Goal: Task Accomplishment & Management: Complete application form

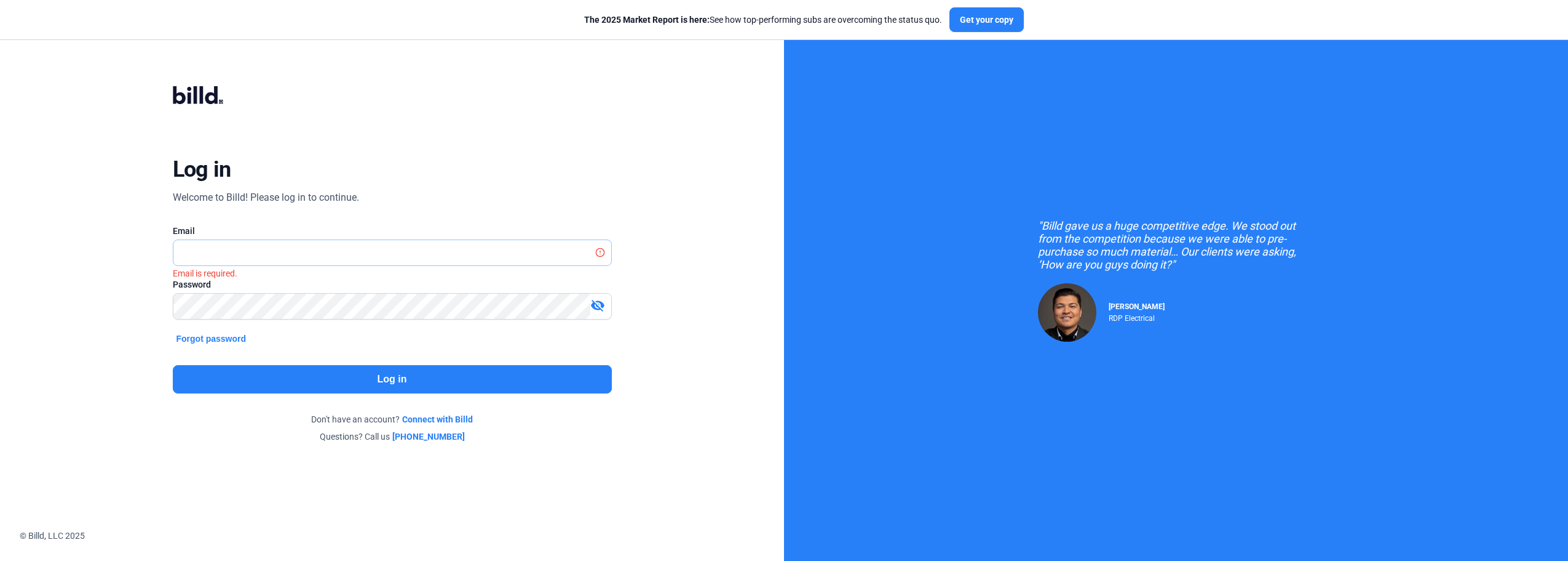
click at [328, 255] on input "text" at bounding box center [385, 253] width 424 height 25
type input "[DOMAIN_NAME][EMAIL_ADDRESS][DOMAIN_NAME]"
click at [434, 370] on button "Log in" at bounding box center [392, 379] width 439 height 28
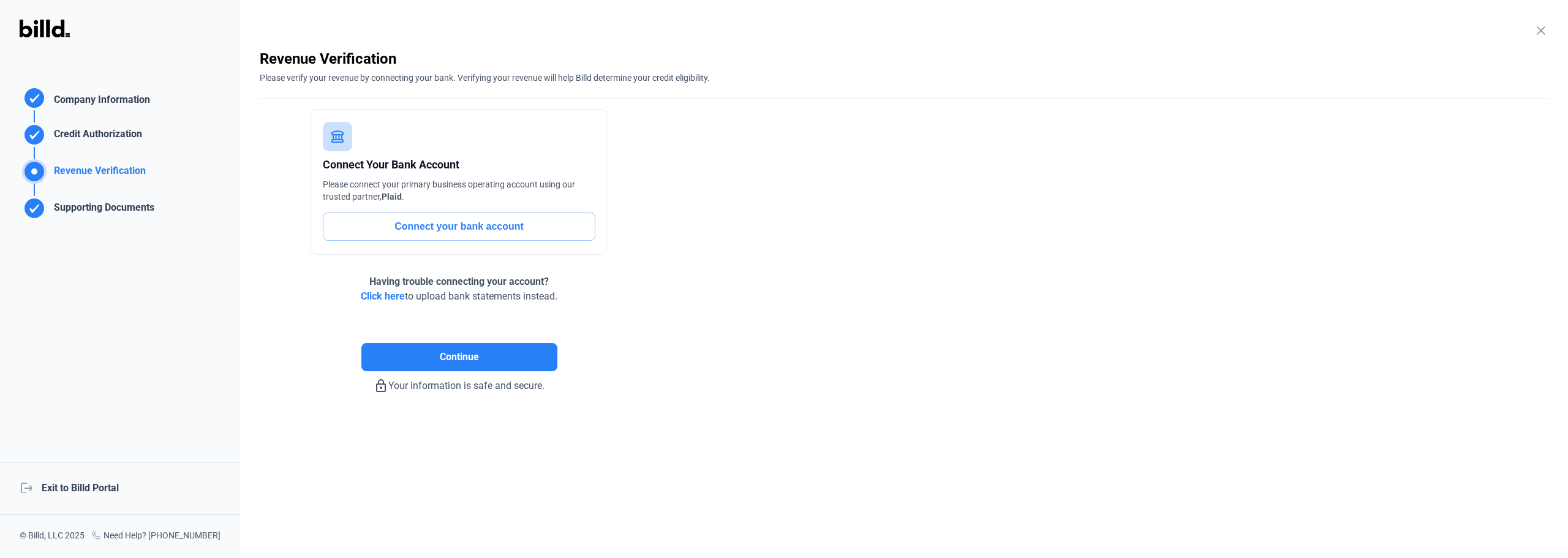
click at [96, 489] on div "logout Exit to Billd Portal" at bounding box center [120, 487] width 240 height 52
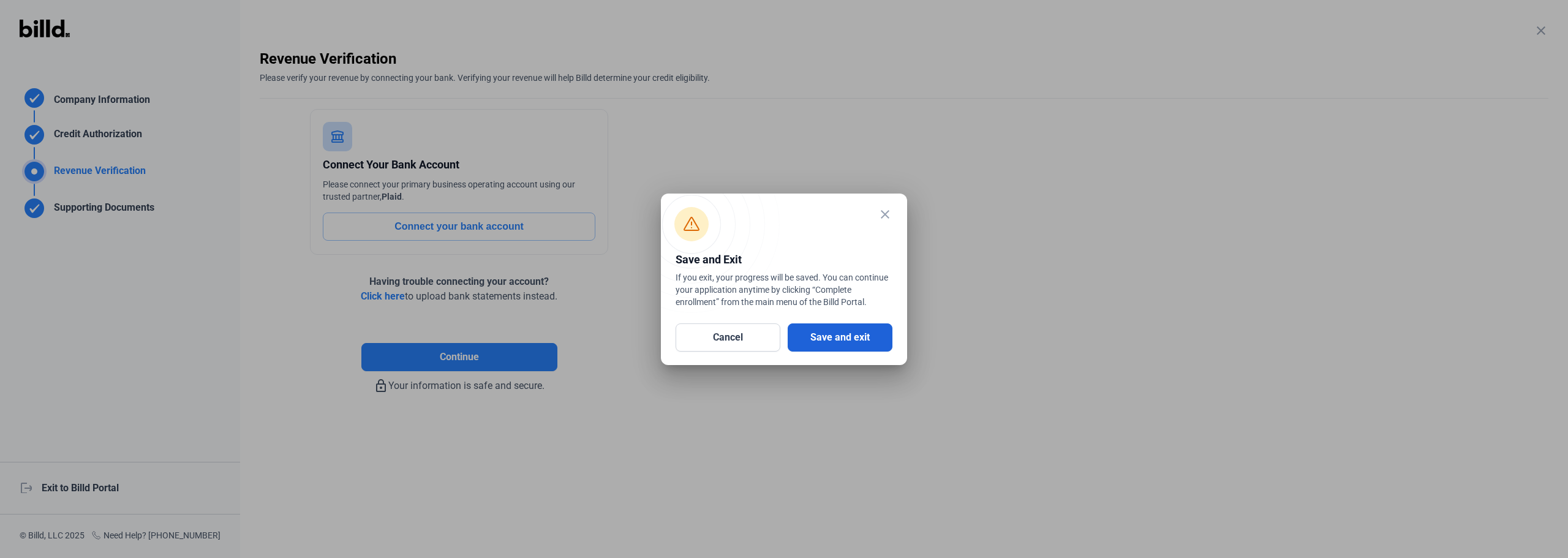
click at [839, 340] on button "Save and exit" at bounding box center [840, 337] width 105 height 28
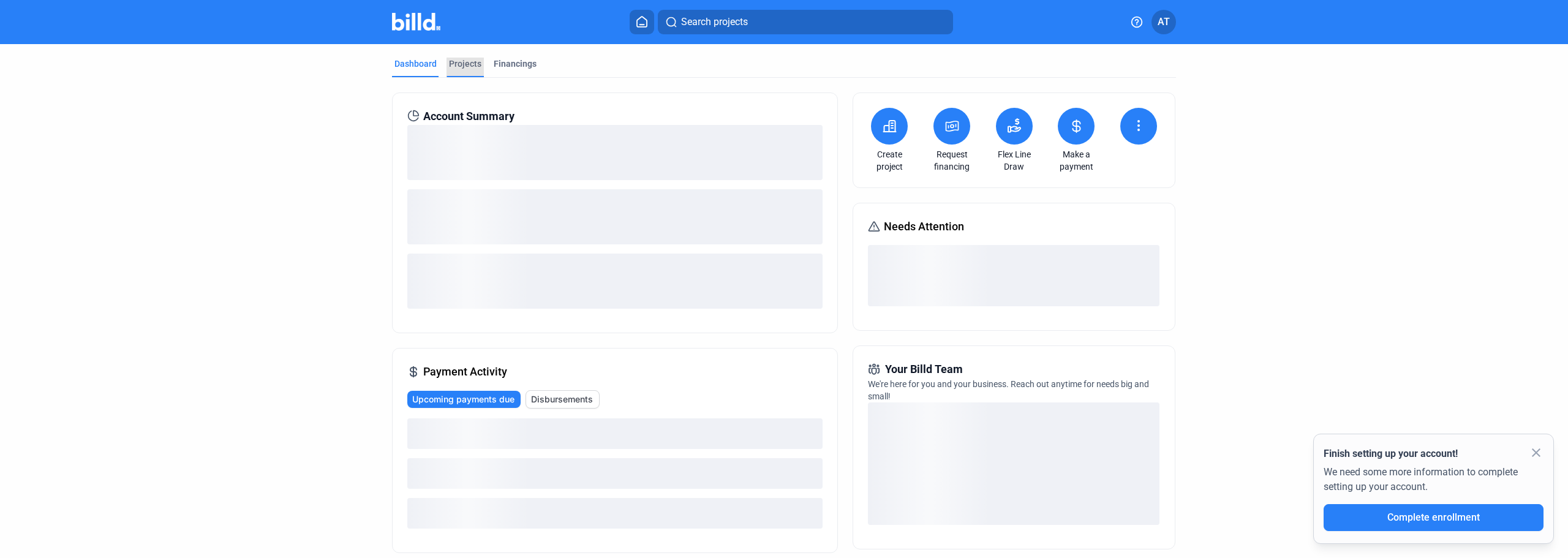
click at [470, 63] on div "Projects" at bounding box center [465, 63] width 32 height 12
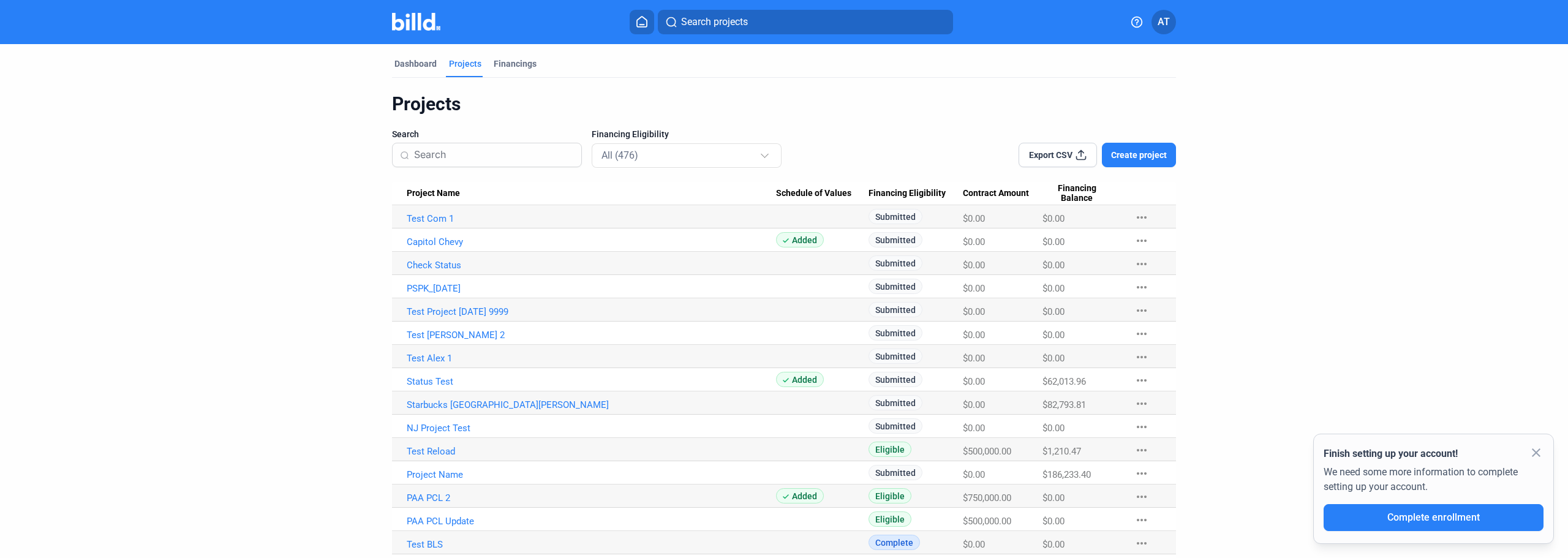
click at [1536, 447] on mat-icon "close" at bounding box center [1536, 452] width 15 height 15
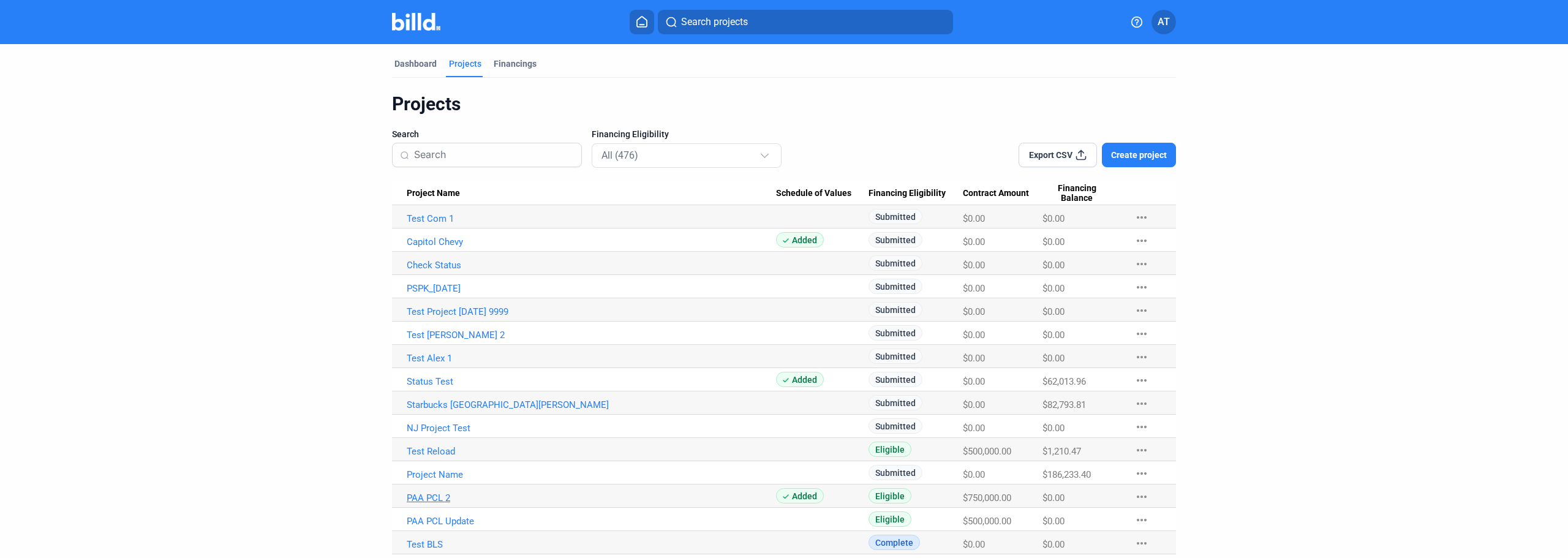
click at [435, 499] on link "PAA PCL 2" at bounding box center [591, 497] width 369 height 11
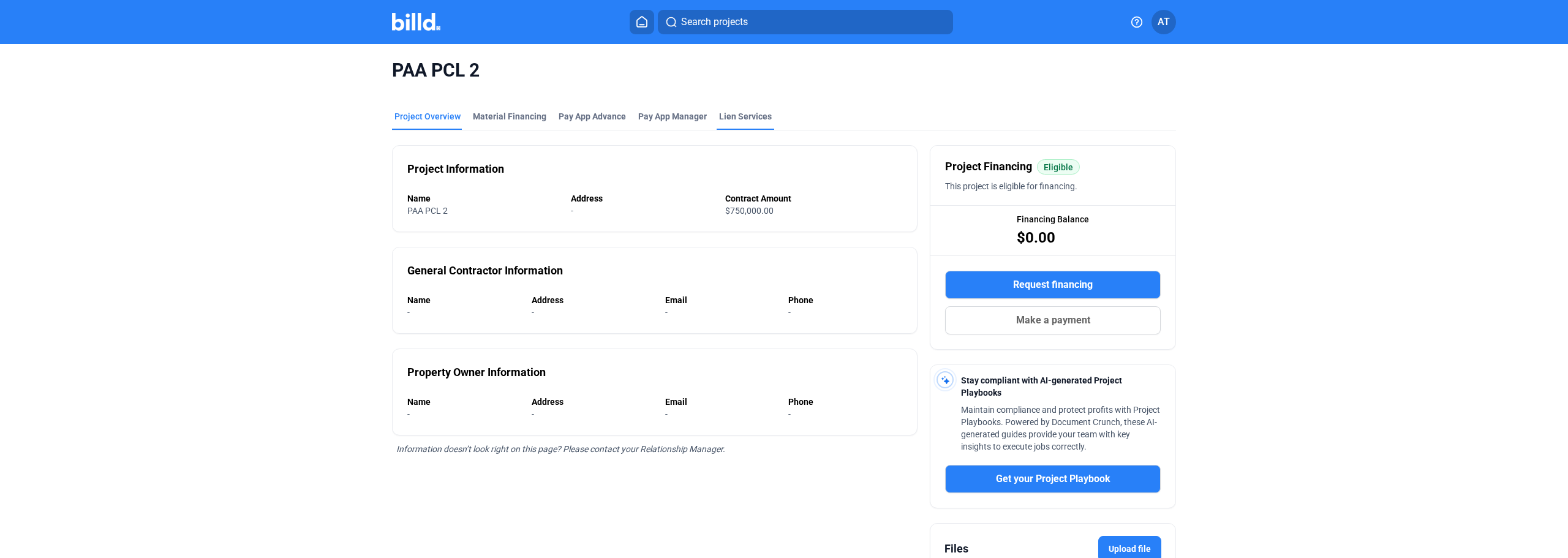
click at [748, 96] on div "PAA PCL 2" at bounding box center [783, 70] width 784 height 52
click at [747, 109] on mat-tab-group "Project Overview Material Financing Pay App Advance Pay App Manager Lien Servic…" at bounding box center [783, 363] width 784 height 533
click at [747, 116] on div "Lien Services" at bounding box center [745, 116] width 52 height 12
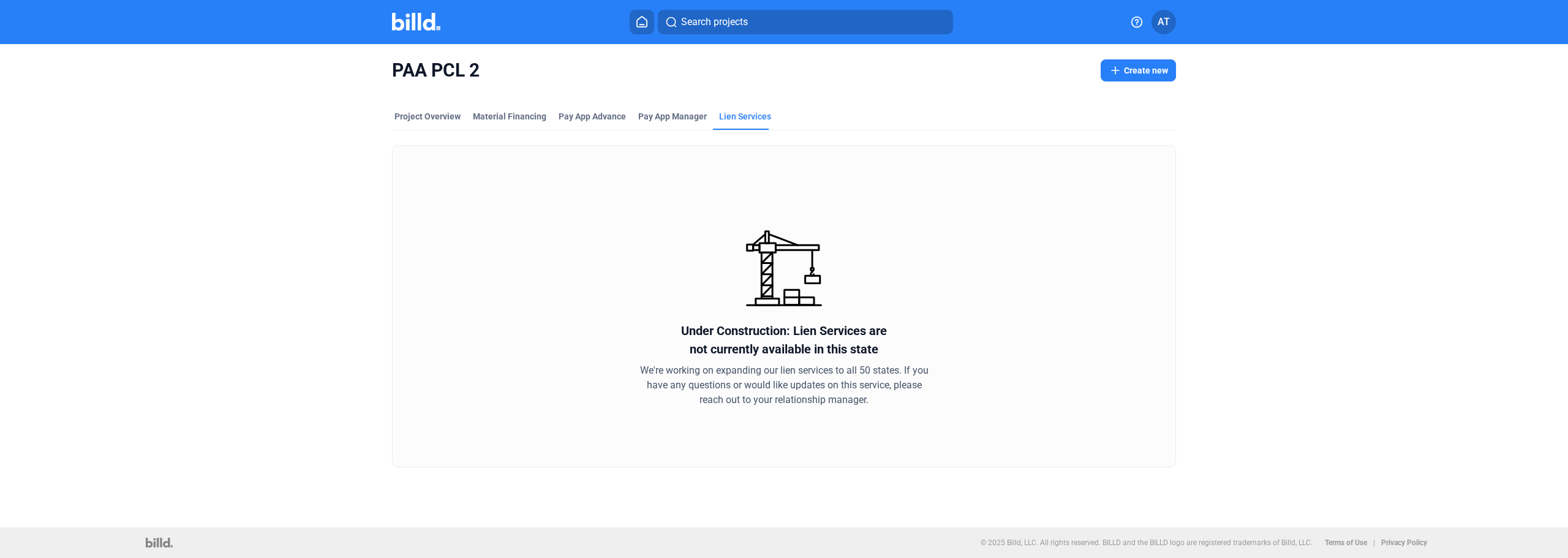
click at [655, 22] on div "Search projects" at bounding box center [791, 22] width 651 height 24
click at [637, 23] on icon at bounding box center [642, 22] width 12 height 12
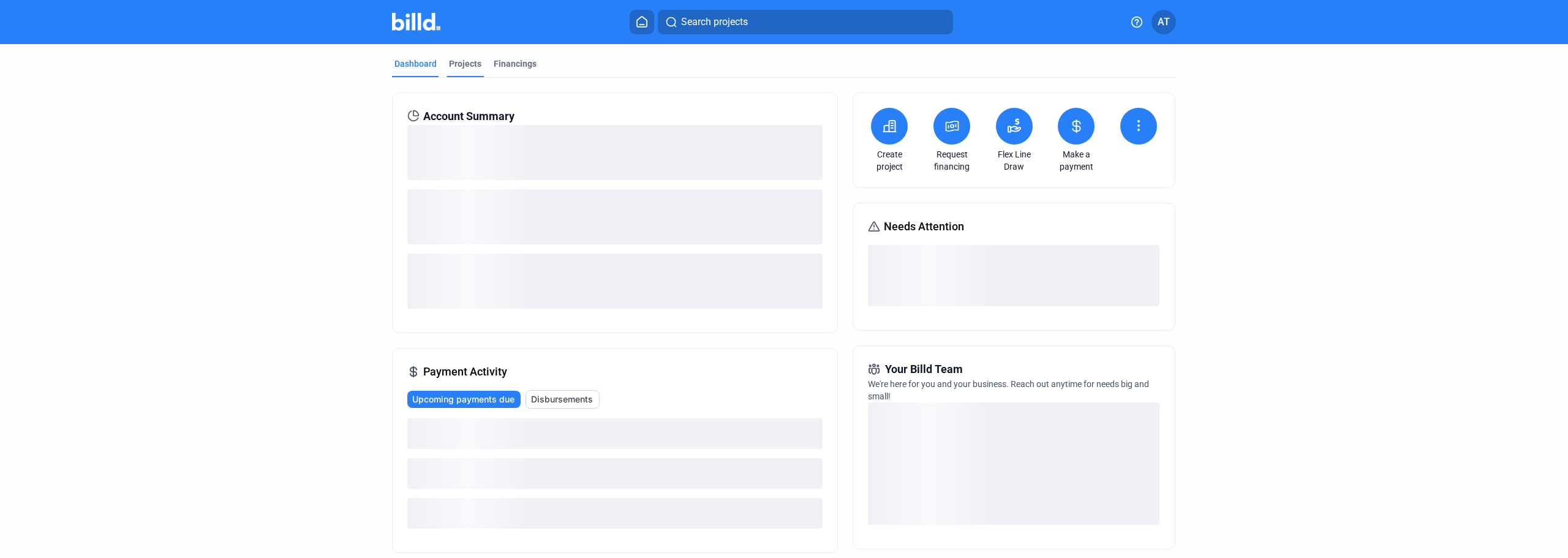
click at [467, 67] on div "Projects" at bounding box center [465, 63] width 32 height 12
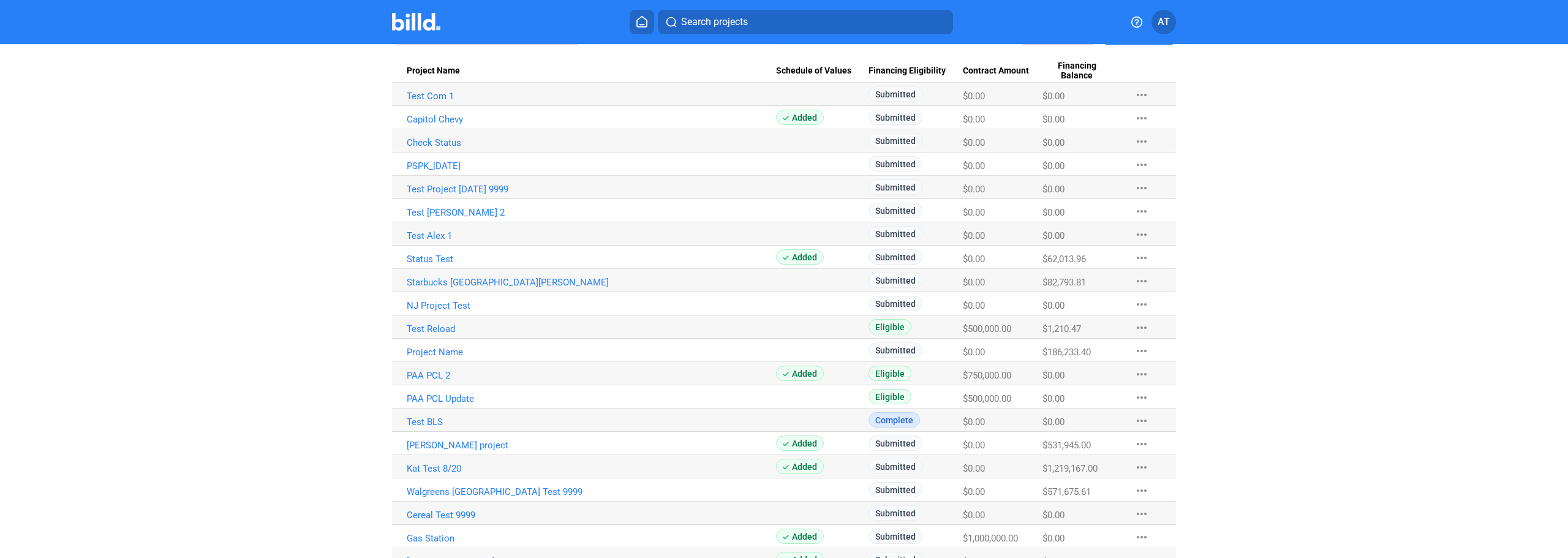
scroll to position [183, 0]
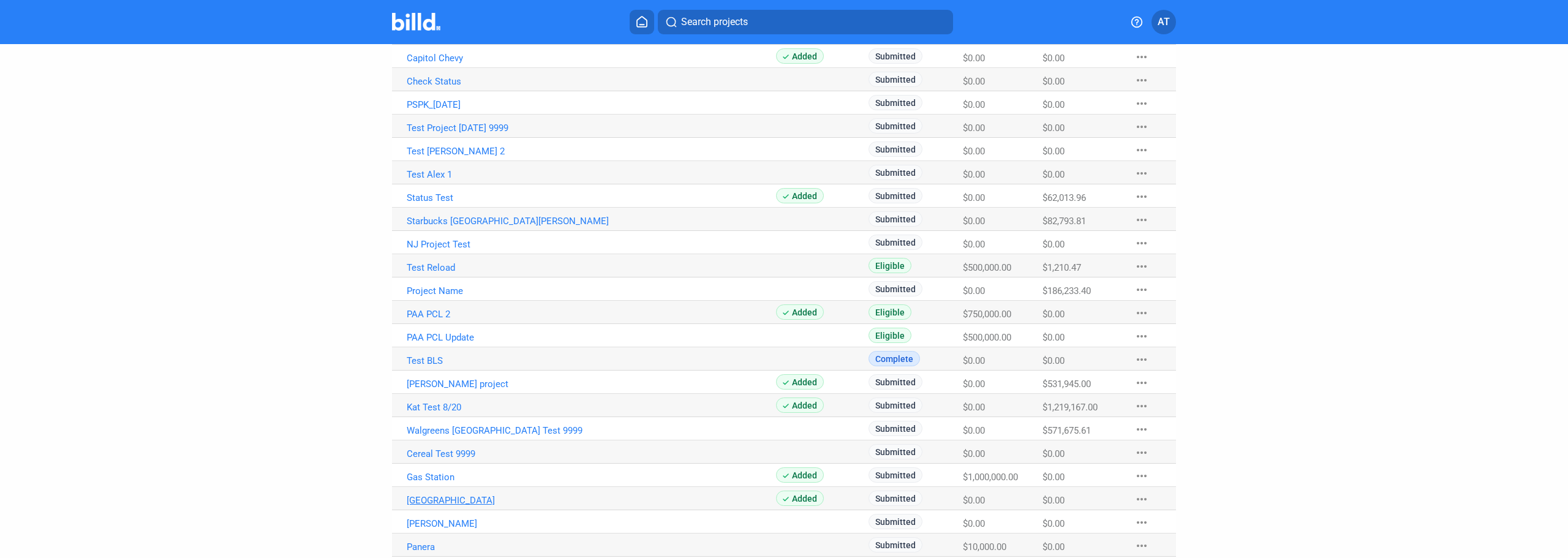
click at [437, 500] on link "[GEOGRAPHIC_DATA]" at bounding box center [591, 500] width 369 height 11
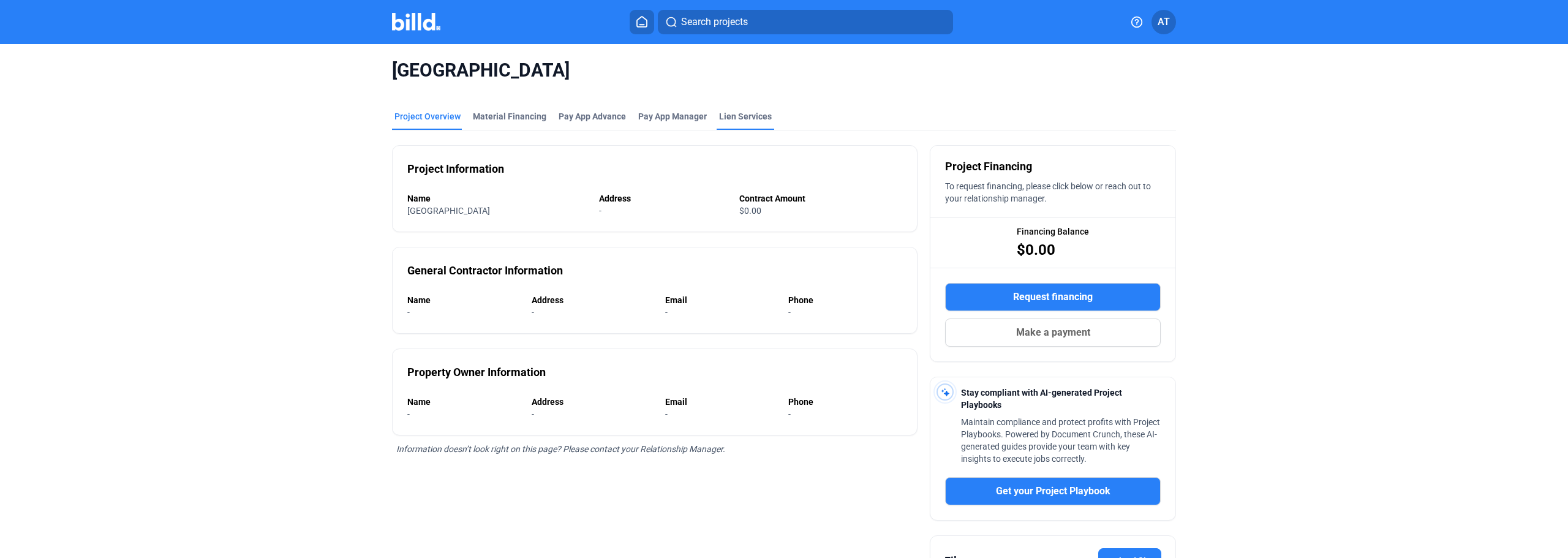
click at [729, 116] on div "Lien Services" at bounding box center [745, 116] width 52 height 12
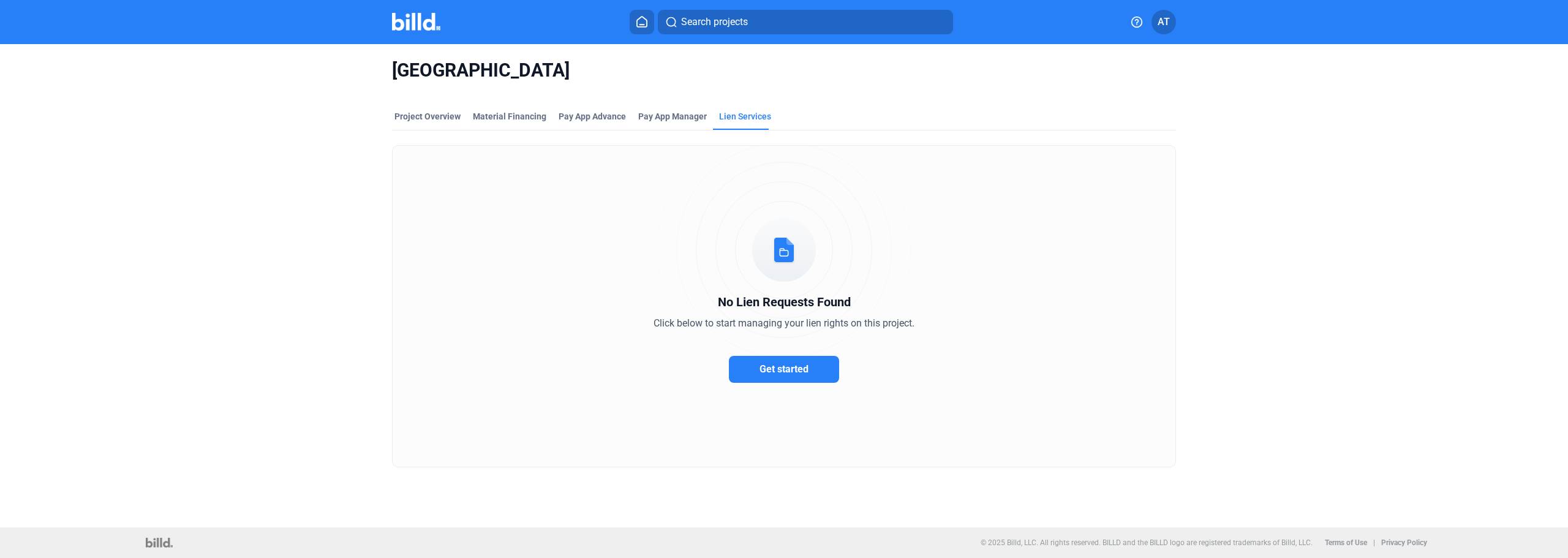
click at [786, 366] on span "Get started" at bounding box center [783, 369] width 49 height 12
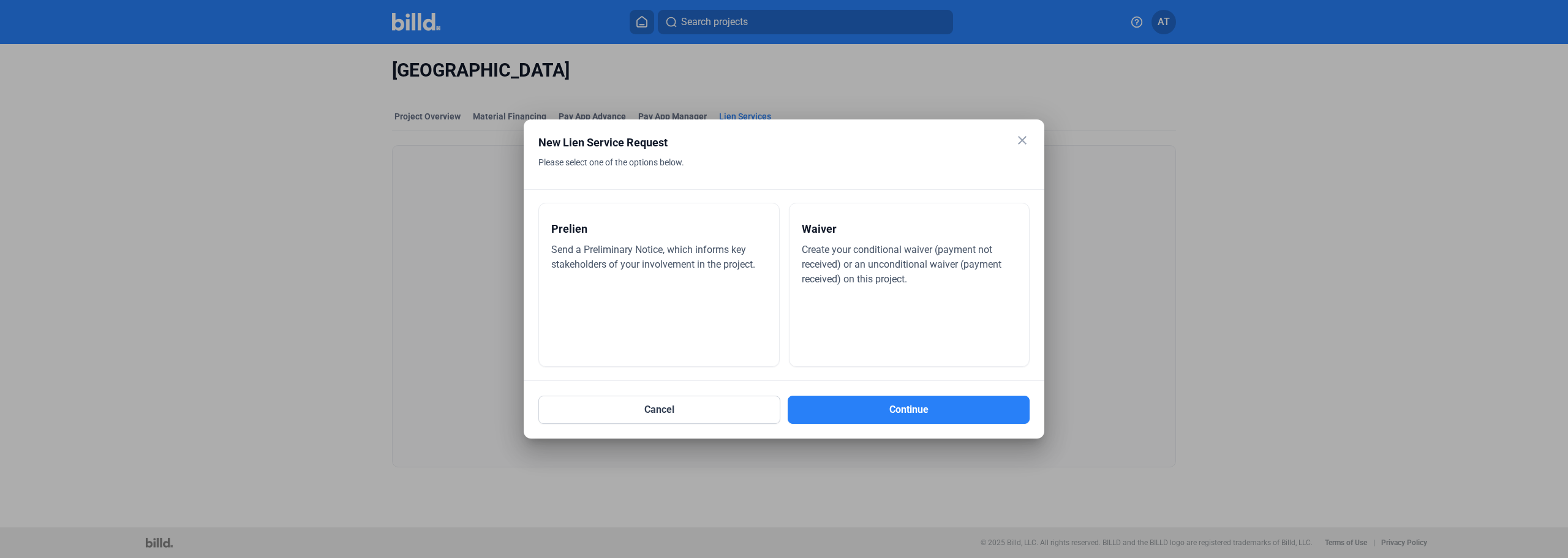
click at [836, 259] on span "Create your conditional waiver (payment not received) or an unconditional waive…" at bounding box center [901, 264] width 200 height 41
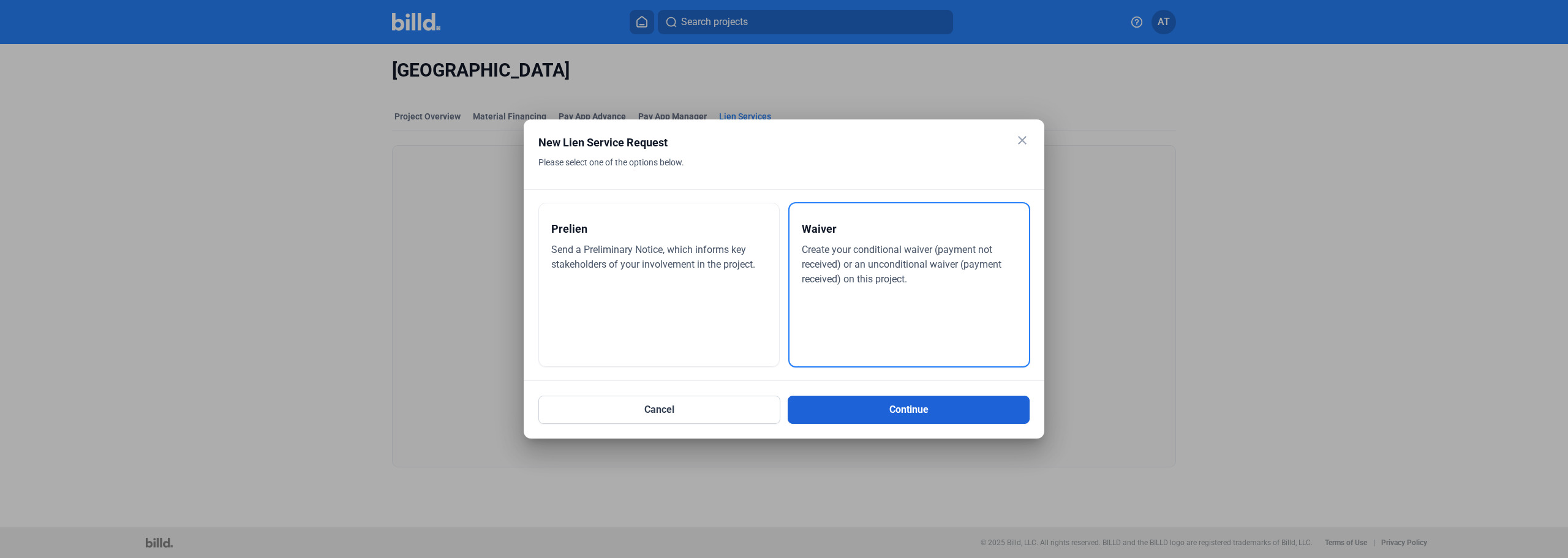
click at [876, 414] on button "Continue" at bounding box center [908, 410] width 242 height 28
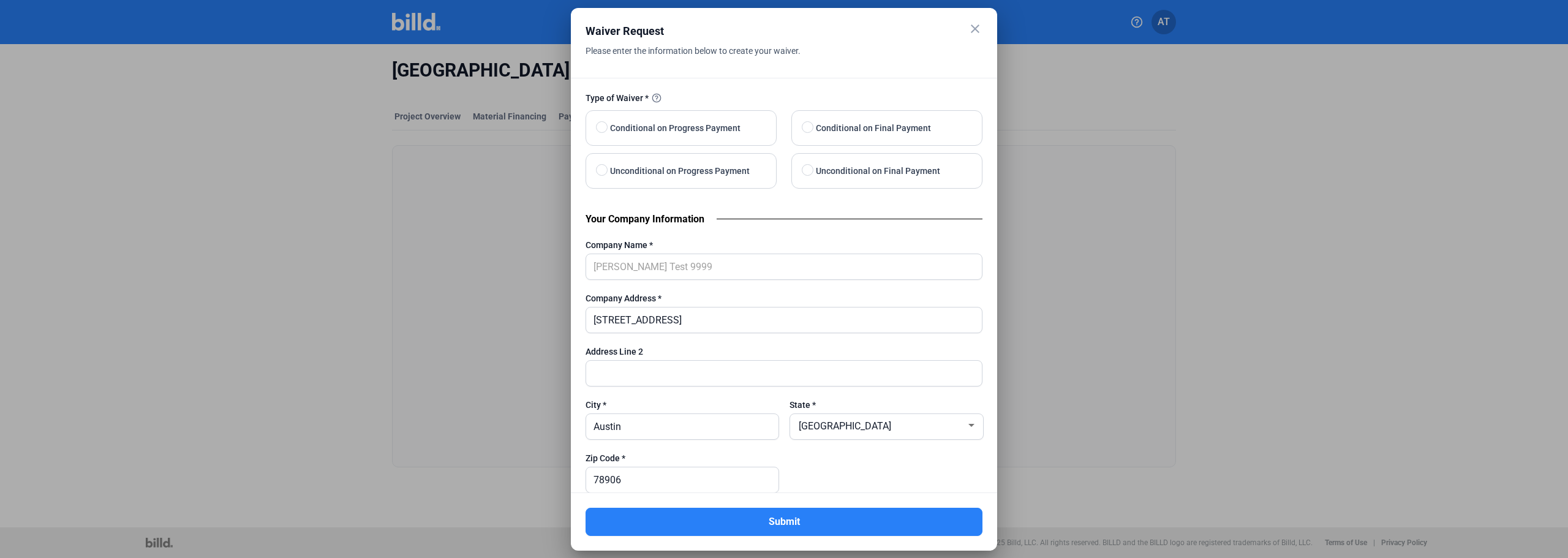
click at [671, 131] on span "Conditional on Progress Payment" at bounding box center [672, 128] width 135 height 15
click at [605, 131] on input "Conditional on Progress Payment" at bounding box center [600, 127] width 9 height 9
radio input "true"
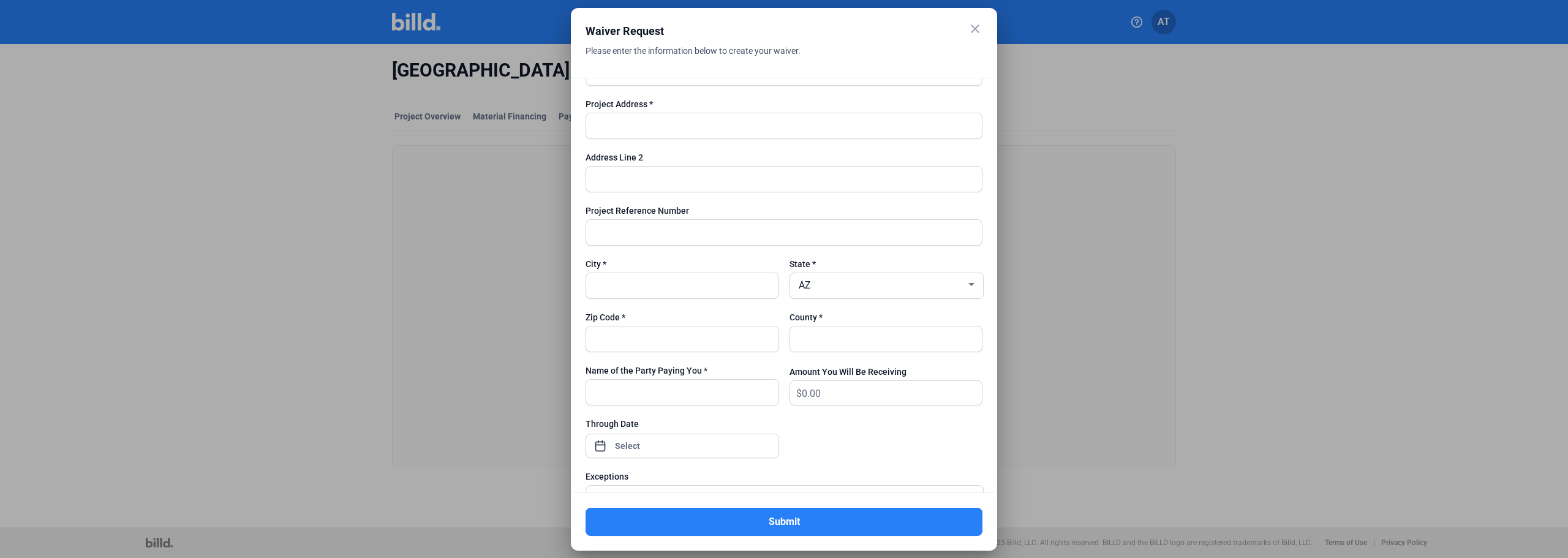
scroll to position [490, 0]
click at [637, 282] on input "text" at bounding box center [675, 283] width 179 height 25
type input "Austin"
type input "11111"
type input "County"
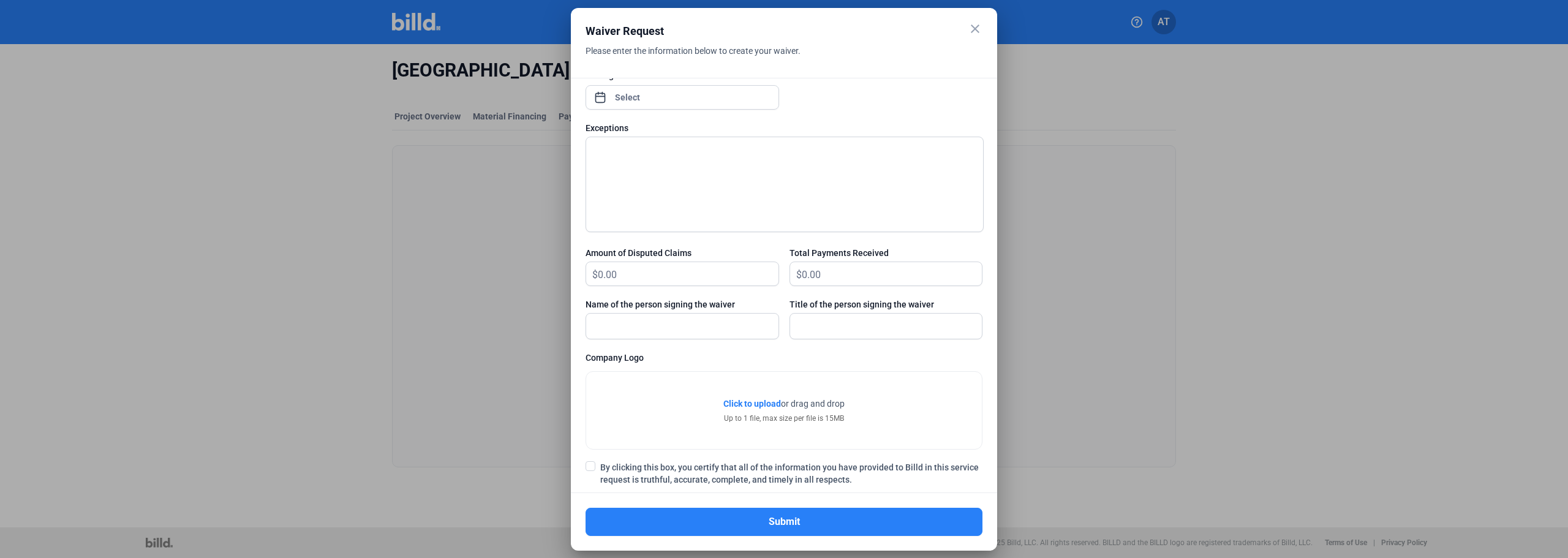
scroll to position [856, 0]
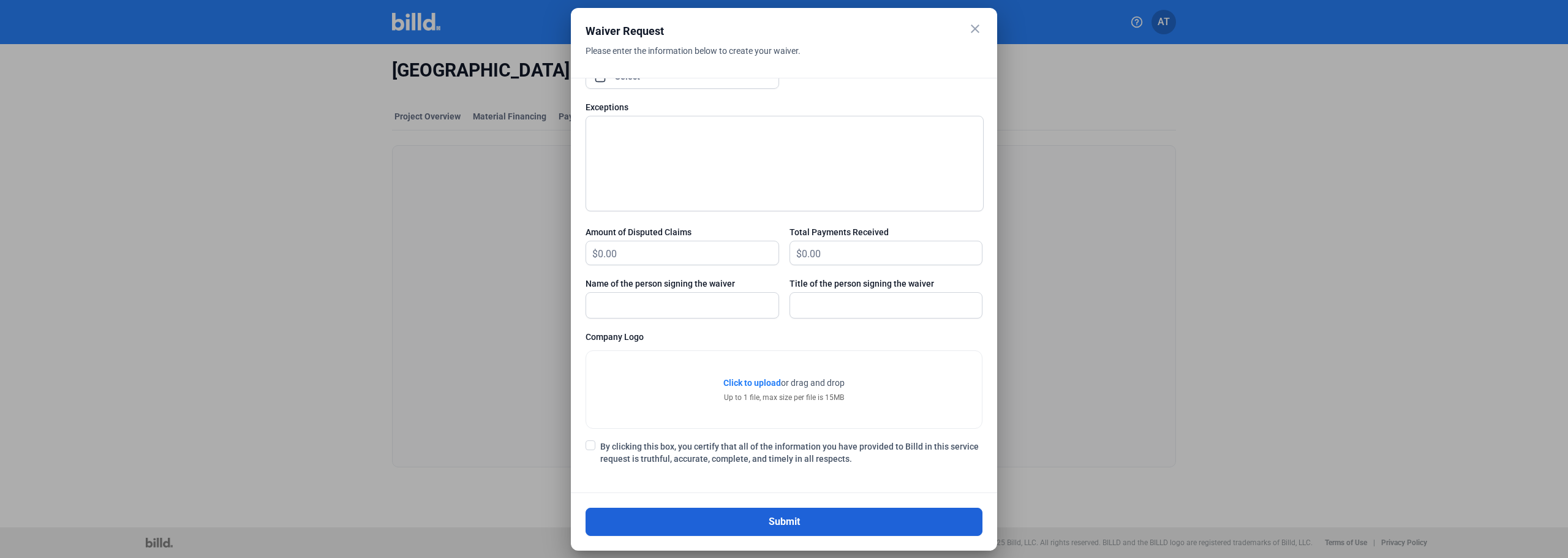
type input "Test"
click at [861, 522] on button "Submit" at bounding box center [784, 521] width 397 height 28
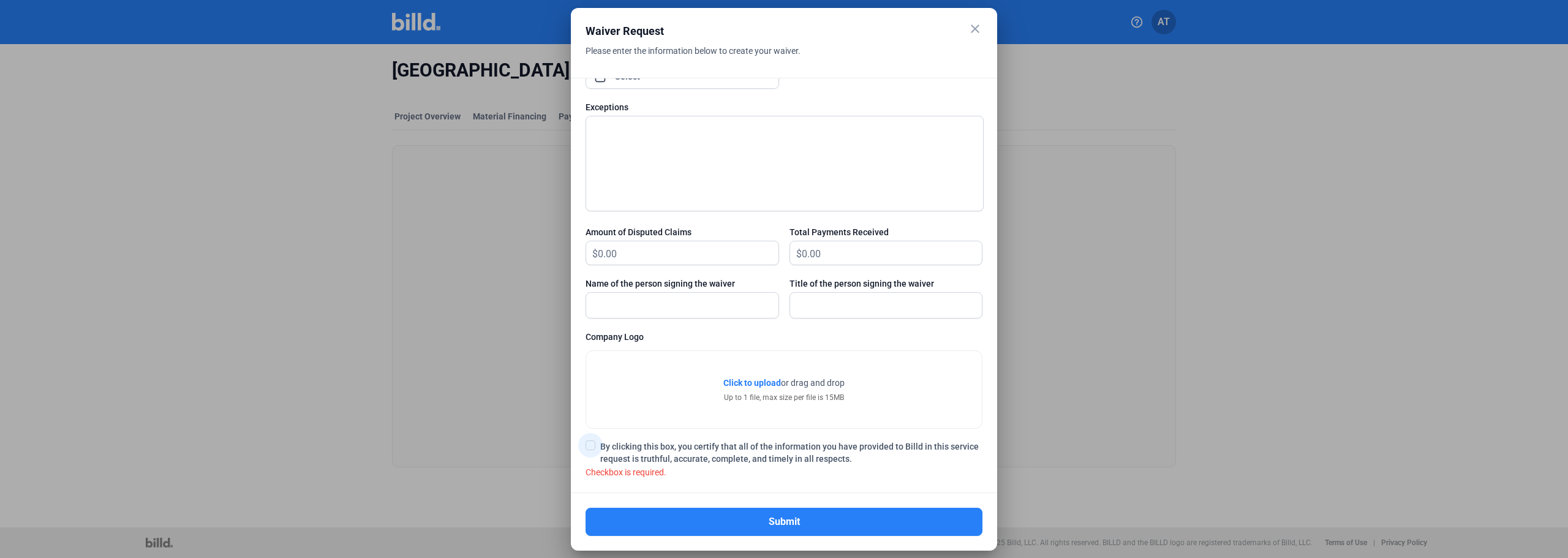
click at [587, 446] on span at bounding box center [591, 445] width 10 height 10
click at [0, 0] on input "By clicking this box, you certify that all of the information you have provided…" at bounding box center [0, 0] width 0 height 0
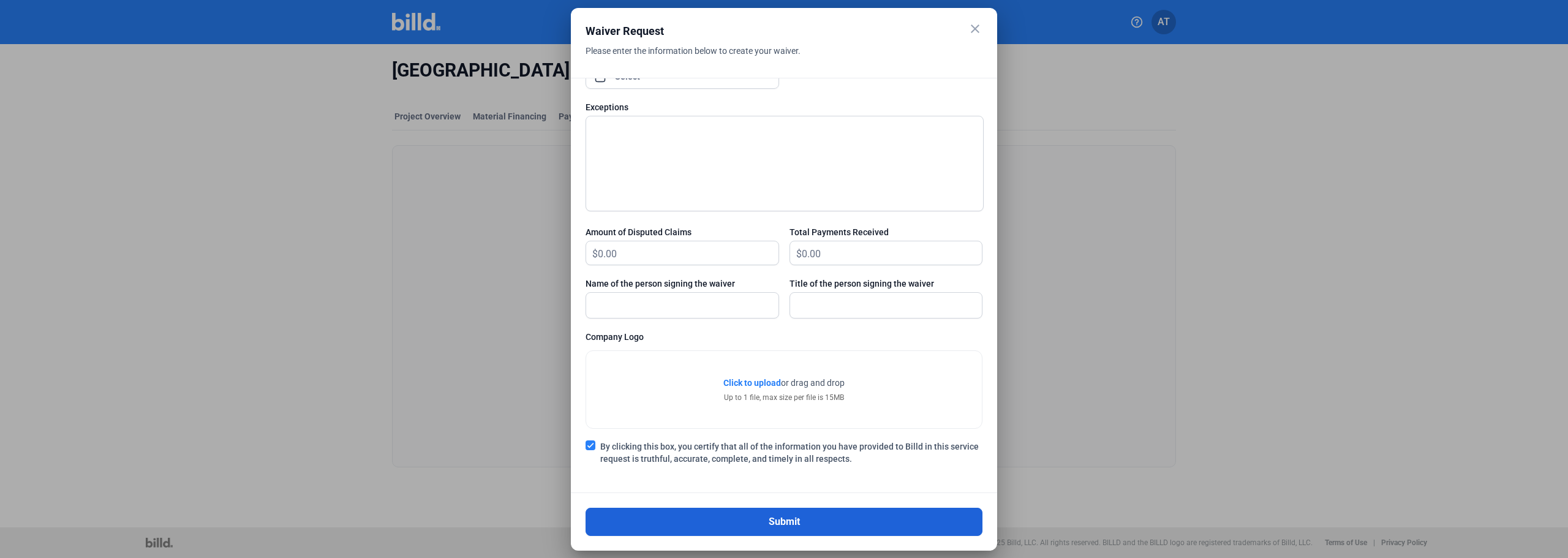
click at [674, 507] on button "Submit" at bounding box center [784, 521] width 397 height 28
click at [911, 520] on button "Submit" at bounding box center [784, 521] width 397 height 28
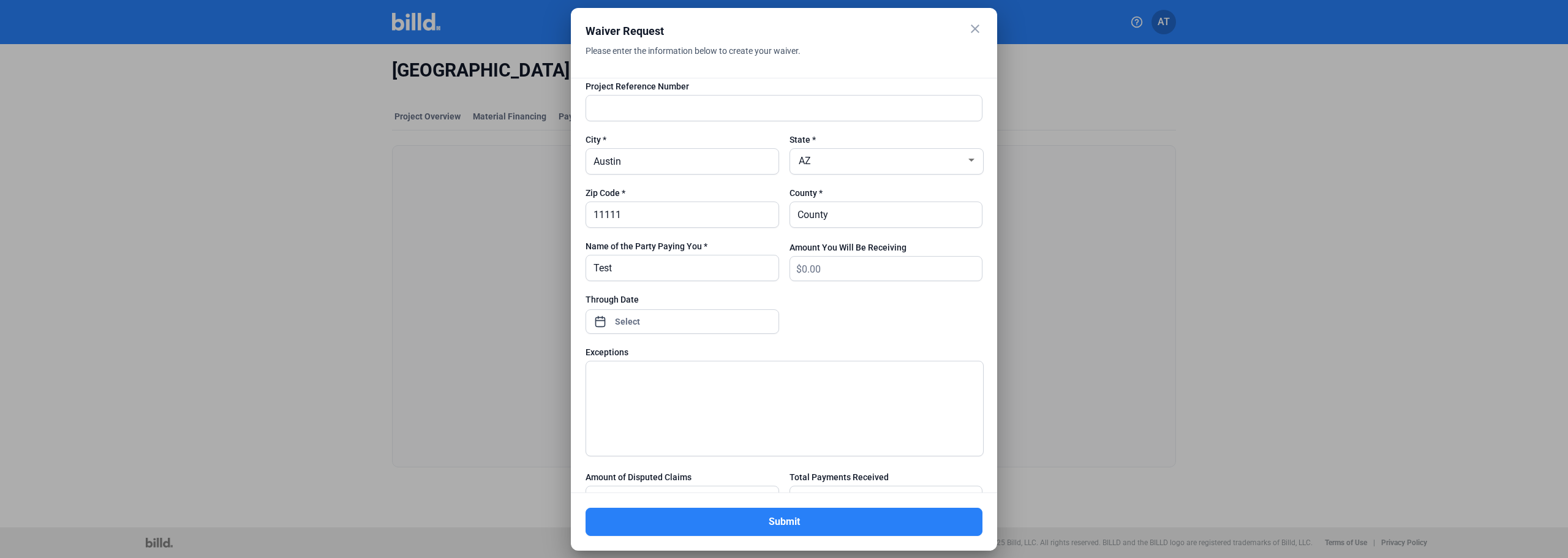
scroll to position [366, 0]
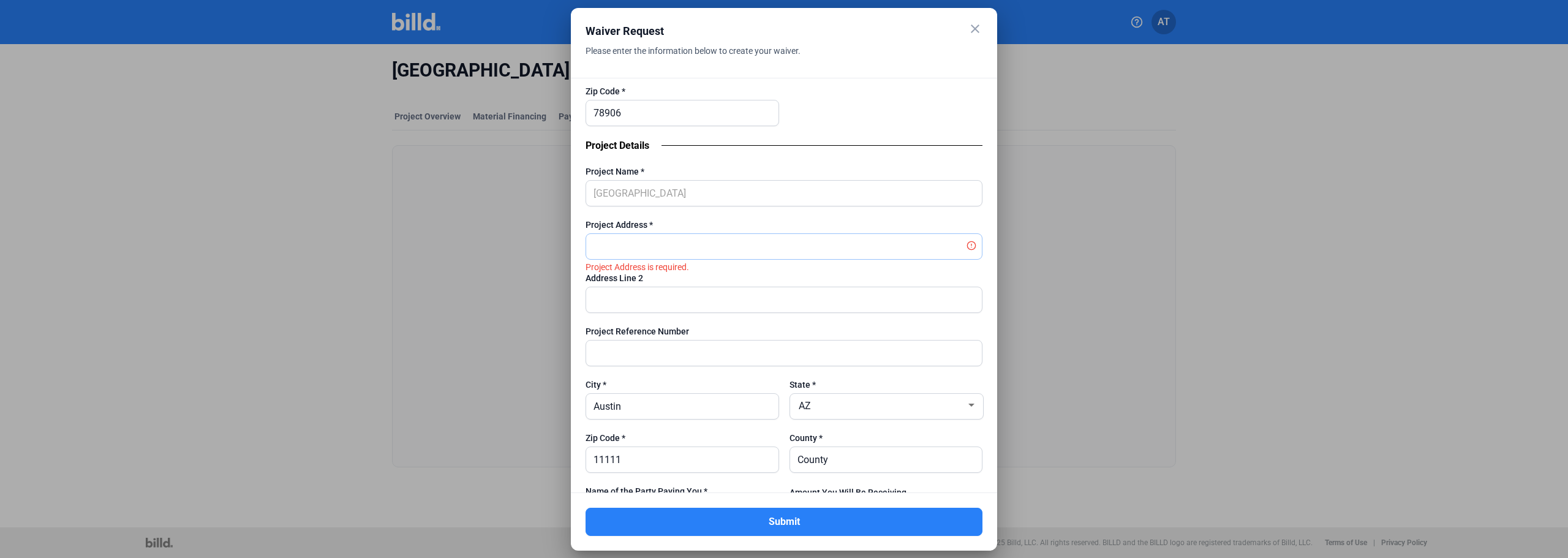
click at [727, 253] on input "text" at bounding box center [777, 247] width 382 height 25
type input "Project Address 1"
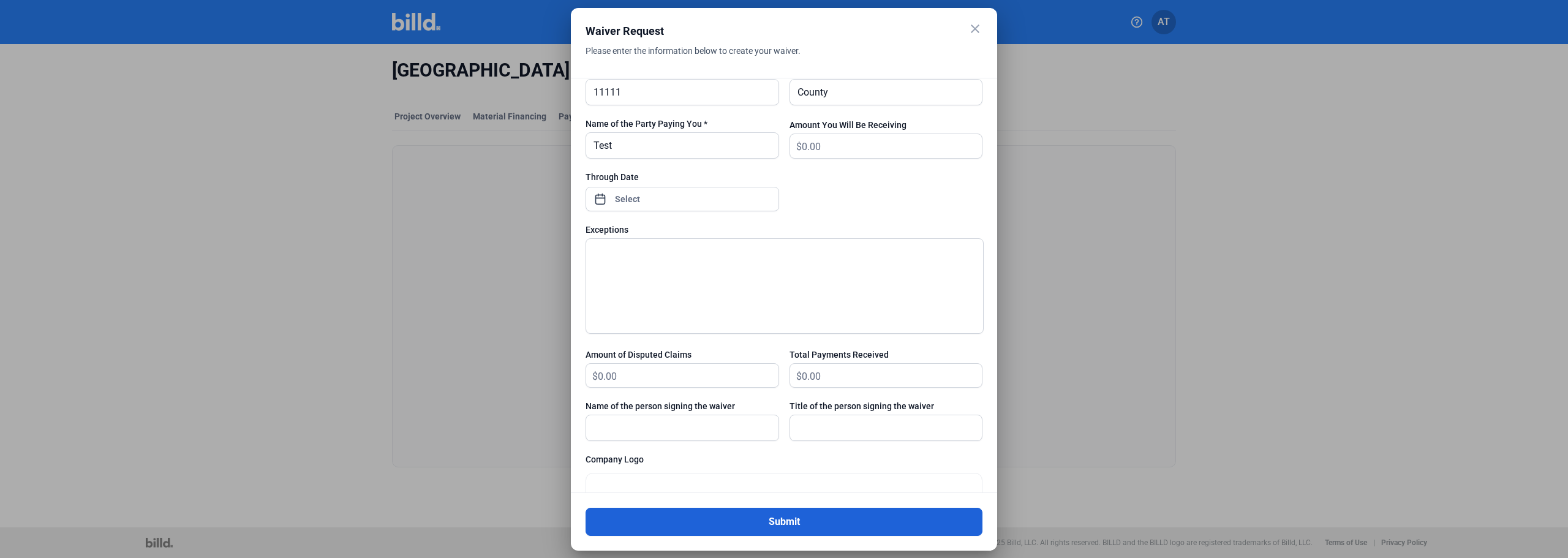
click at [824, 519] on button "Submit" at bounding box center [784, 521] width 397 height 28
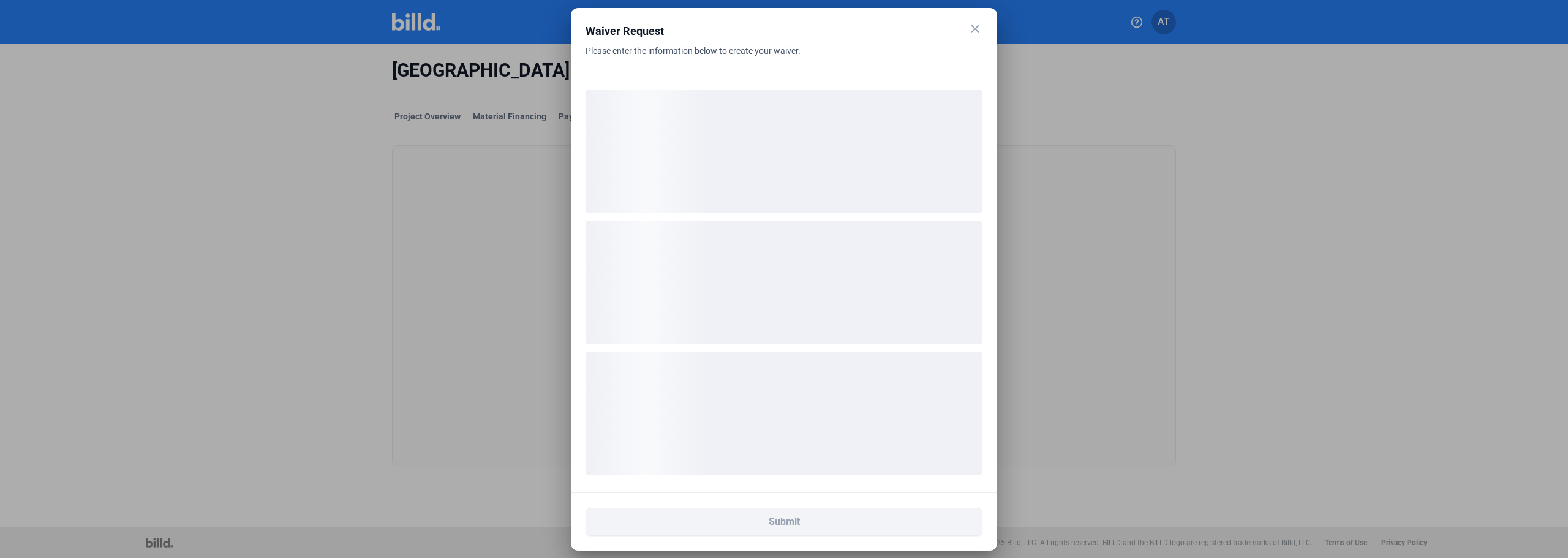
scroll to position [0, 0]
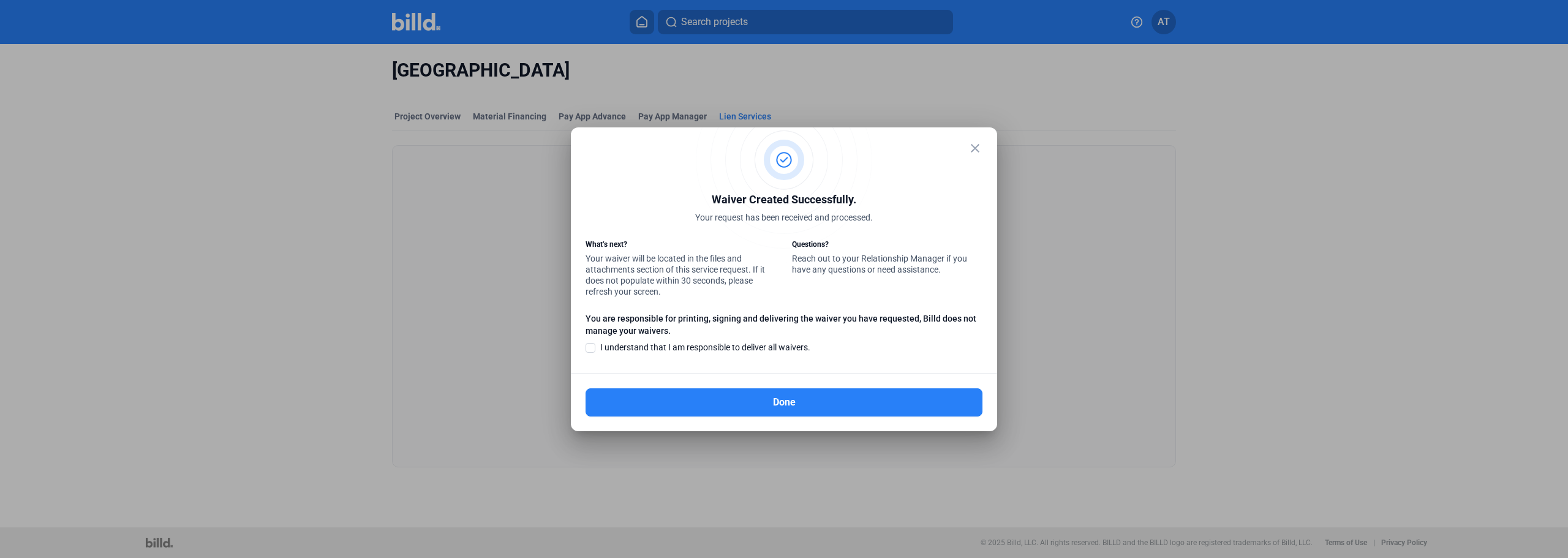
click at [713, 349] on span "I understand that I am responsible to deliver all waivers." at bounding box center [705, 347] width 210 height 9
click at [0, 0] on input "I understand that I am responsible to deliver all waivers." at bounding box center [0, 0] width 0 height 0
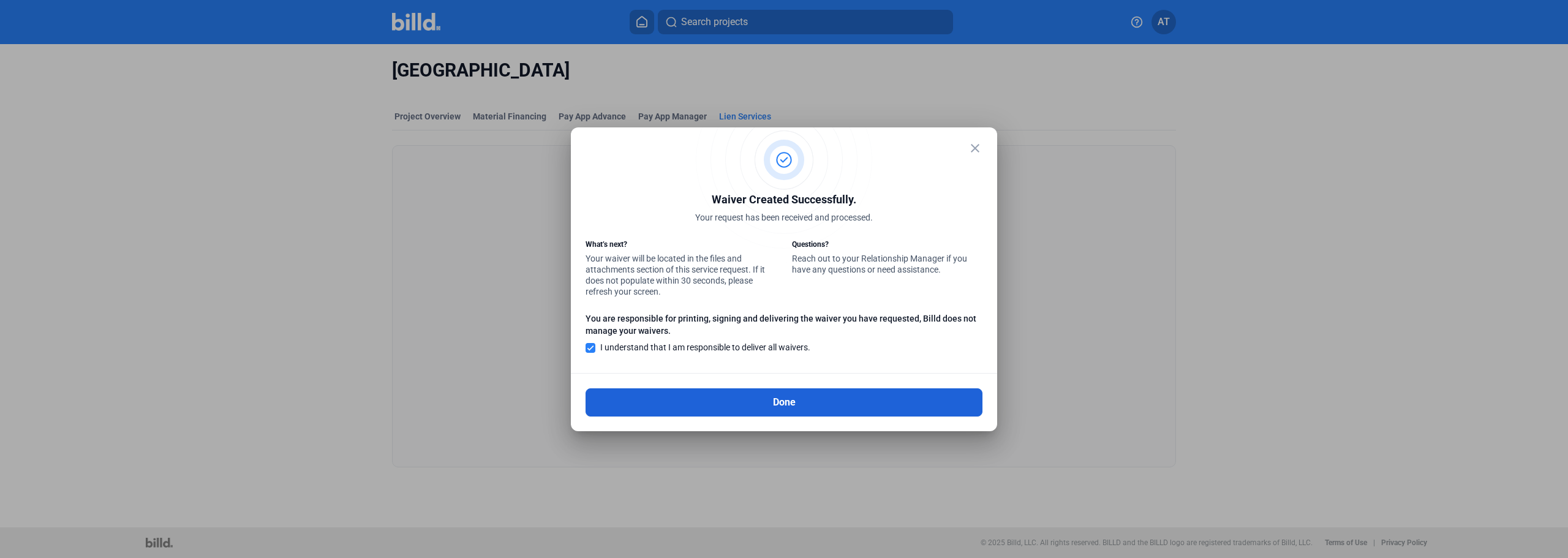
click at [764, 410] on button "Done" at bounding box center [784, 402] width 397 height 28
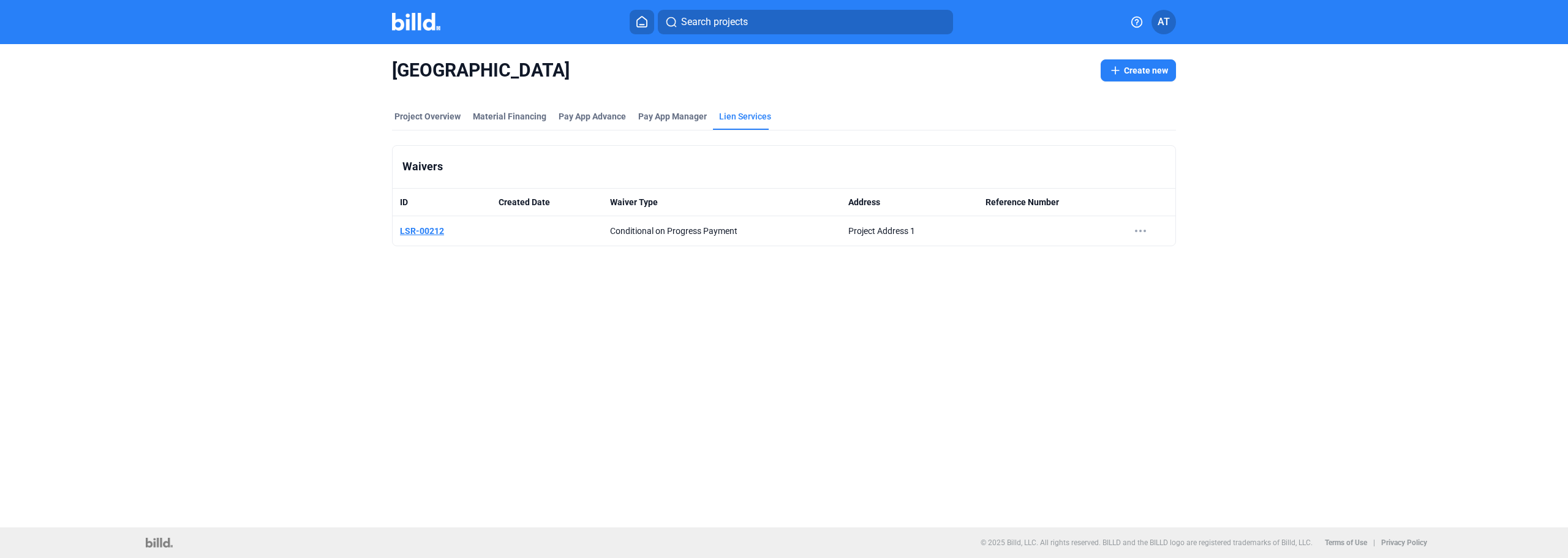
click at [428, 233] on link "LSR-00212" at bounding box center [422, 231] width 44 height 10
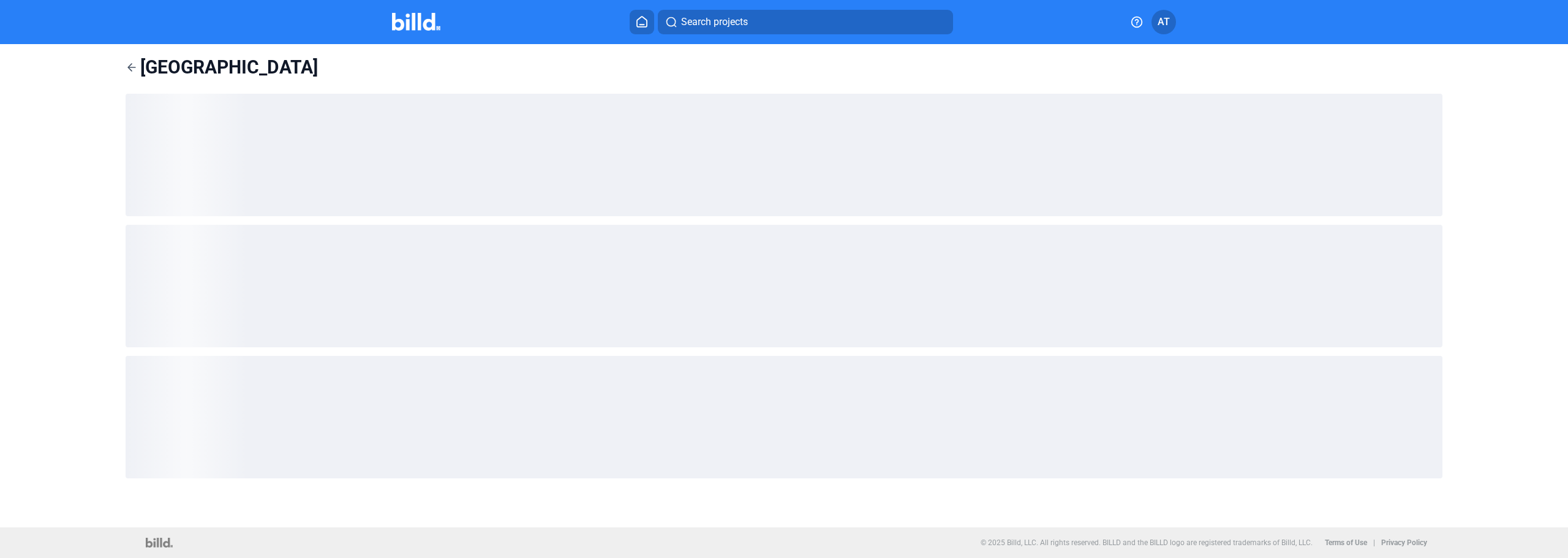
type input "[PERSON_NAME] Test 9999"
type input "[STREET_ADDRESS]"
type input "Austin"
type input "[GEOGRAPHIC_DATA]"
type input "78906"
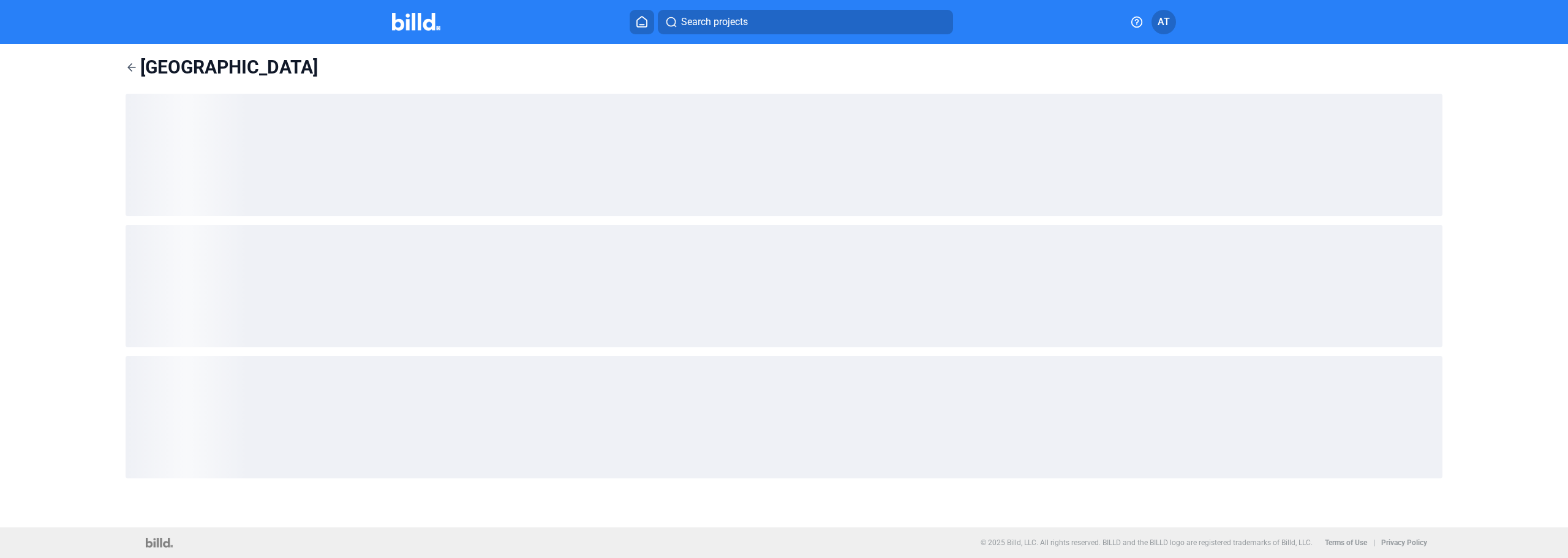
type input "[GEOGRAPHIC_DATA]"
type input "Project Address 1"
type input "Austin"
type input "AZ"
type input "11111"
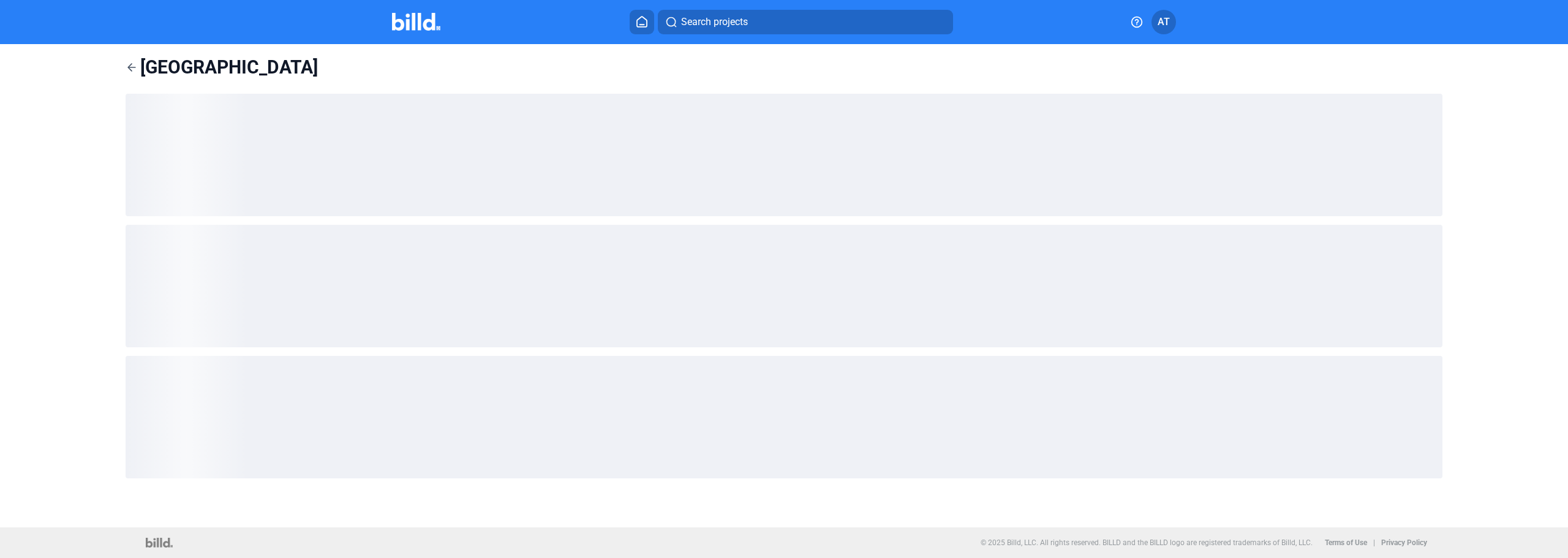
type input "County"
type input "Test"
type input "0"
